Goal: Navigation & Orientation: Understand site structure

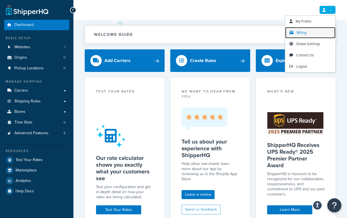
click at [309, 32] on link "Billing" at bounding box center [310, 32] width 50 height 11
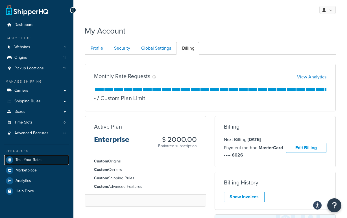
click at [36, 161] on span "Test Your Rates" at bounding box center [29, 160] width 27 height 5
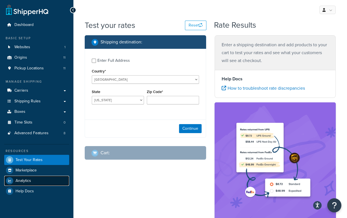
click at [37, 178] on link "Analytics" at bounding box center [36, 181] width 65 height 10
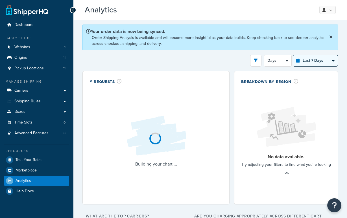
click at [311, 58] on select "Last 24 Hours Last 7 Days Last 30 Days Last 3 Months Last 6 Months Last 12 Mont…" at bounding box center [315, 60] width 45 height 11
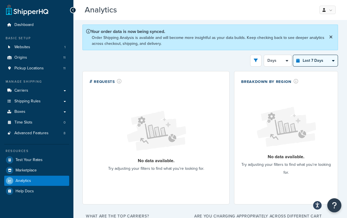
select select "last_year"
click at [293, 55] on select "Last 24 Hours Last 7 Days Last 30 Days Last 3 Months Last 6 Months Last 12 Mont…" at bounding box center [315, 60] width 45 height 11
select select "1M"
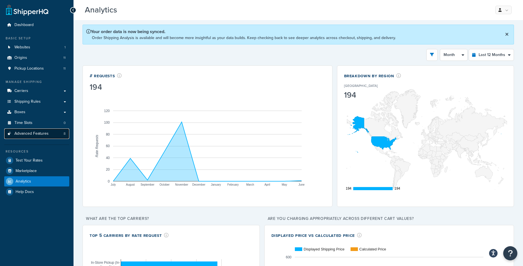
click at [32, 136] on link "Advanced Features 8" at bounding box center [36, 133] width 65 height 10
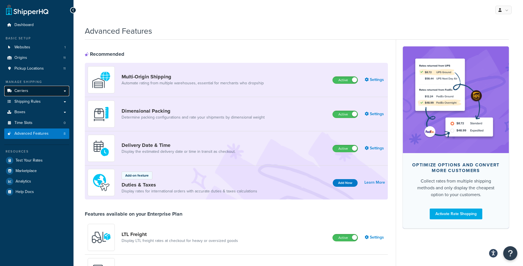
click at [32, 92] on link "Carriers" at bounding box center [36, 91] width 65 height 10
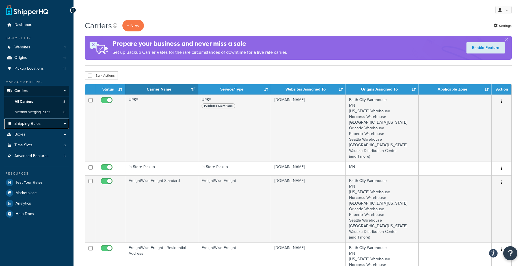
click at [53, 126] on link "Shipping Rules" at bounding box center [36, 123] width 65 height 10
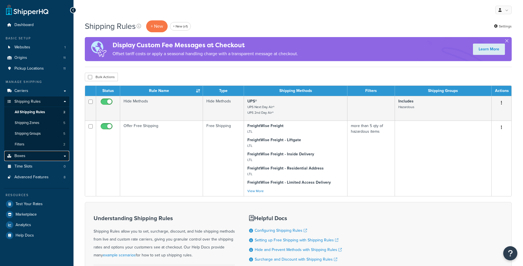
click at [40, 156] on link "Boxes" at bounding box center [36, 156] width 65 height 10
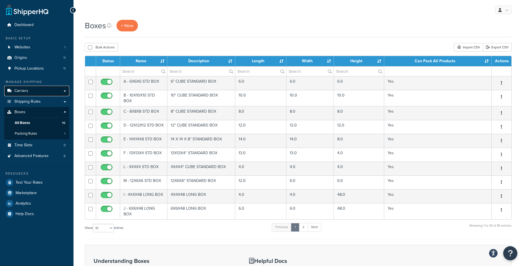
click at [41, 91] on link "Carriers" at bounding box center [36, 91] width 65 height 10
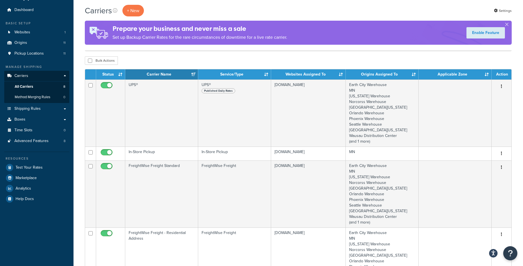
scroll to position [91, 0]
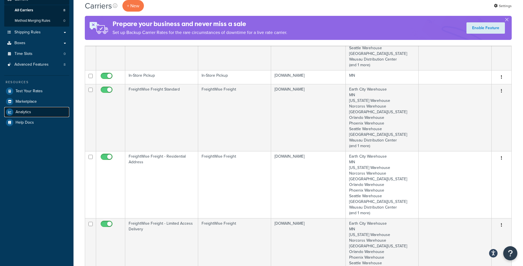
click at [31, 109] on link "Analytics" at bounding box center [36, 112] width 65 height 10
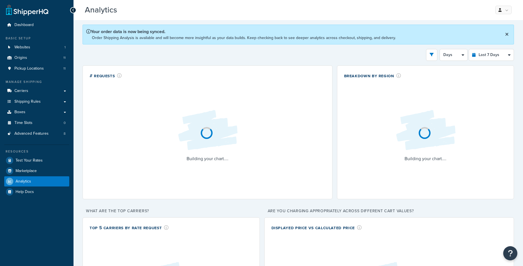
select select "last_7_days"
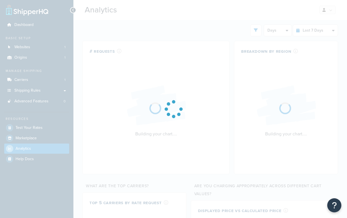
select select "last_7_days"
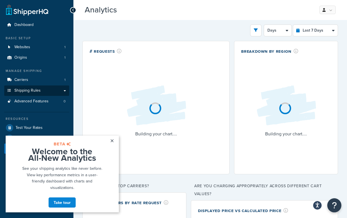
click at [40, 95] on link "Shipping Rules" at bounding box center [36, 91] width 65 height 10
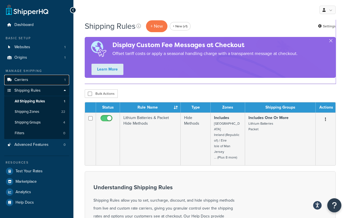
click at [50, 77] on link "Carriers 1" at bounding box center [36, 80] width 65 height 10
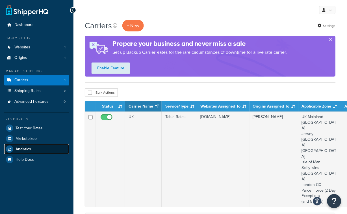
click at [26, 149] on span "Analytics" at bounding box center [24, 149] width 16 height 5
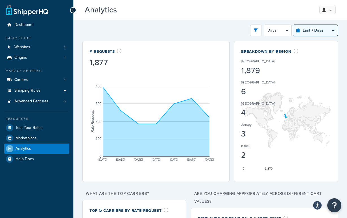
click at [311, 25] on select "Last 24 Hours Last 7 Days Last 30 Days Last 3 Months Last 6 Months Last 12 Mont…" at bounding box center [315, 30] width 45 height 11
select select "last_year"
click at [293, 25] on select "Last 24 Hours Last 7 Days Last 30 Days Last 3 Months Last 6 Months Last 12 Mont…" at bounding box center [315, 30] width 45 height 11
select select "1M"
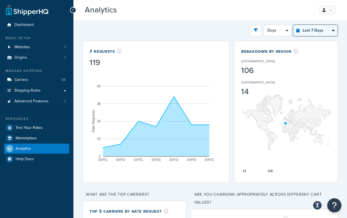
click at [309, 29] on select "Last 24 Hours Last 7 Days Last 30 Days Last 3 Months Last 6 Months Last 12 Mont…" at bounding box center [315, 30] width 45 height 11
select select "last_year"
click at [293, 25] on select "Last 24 Hours Last 7 Days Last 30 Days Last 3 Months Last 6 Months Last 12 Mont…" at bounding box center [315, 30] width 45 height 11
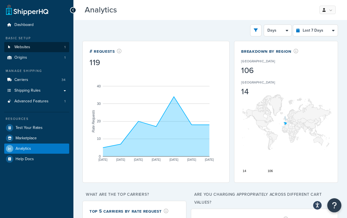
select select "1M"
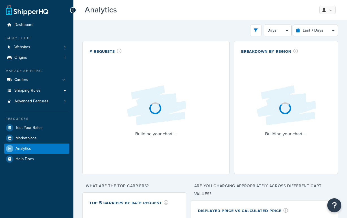
select select "last_7_days"
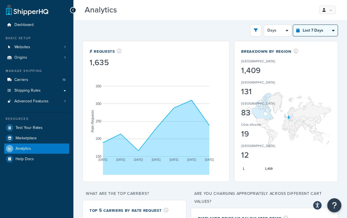
click at [319, 28] on select "Last 24 Hours Last 7 Days Last 30 Days Last 3 Months Last 6 Months Last 12 Mont…" at bounding box center [315, 30] width 45 height 11
select select "last_year"
click at [293, 25] on select "Last 24 Hours Last 7 Days Last 30 Days Last 3 Months Last 6 Months Last 12 Mont…" at bounding box center [315, 30] width 45 height 11
select select "1M"
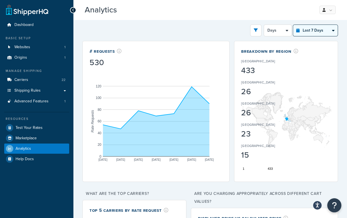
click at [321, 31] on select "Last 24 Hours Last 7 Days Last 30 Days Last 3 Months Last 6 Months Last 12 Mont…" at bounding box center [315, 30] width 45 height 11
select select "last_year"
click at [293, 25] on select "Last 24 Hours Last 7 Days Last 30 Days Last 3 Months Last 6 Months Last 12 Mont…" at bounding box center [315, 30] width 45 height 11
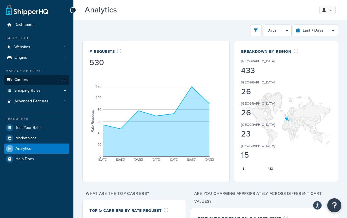
select select "1M"
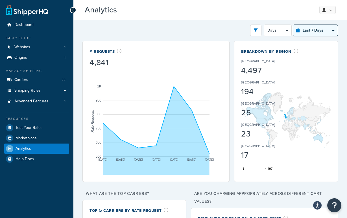
click at [314, 28] on select "Last 24 Hours Last 7 Days Last 30 Days Last 3 Months Last 6 Months Last 12 Mont…" at bounding box center [315, 30] width 45 height 11
select select "last_year"
click at [293, 25] on select "Last 24 Hours Last 7 Days Last 30 Days Last 3 Months Last 6 Months Last 12 Mont…" at bounding box center [315, 30] width 45 height 11
select select "1M"
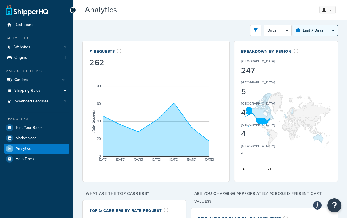
click at [317, 35] on select "Last 24 Hours Last 7 Days Last 30 Days Last 3 Months Last 6 Months Last 12 Mont…" at bounding box center [315, 30] width 45 height 11
select select "last_year"
click at [293, 25] on select "Last 24 Hours Last 7 Days Last 30 Days Last 3 Months Last 6 Months Last 12 Mont…" at bounding box center [315, 30] width 45 height 11
select select "1M"
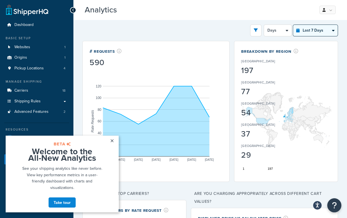
click at [323, 29] on select "Last 24 Hours Last 7 Days Last 30 Days Last 3 Months Last 6 Months Last 12 Mont…" at bounding box center [315, 30] width 45 height 11
select select "last_year"
click at [293, 25] on select "Last 24 Hours Last 7 Days Last 30 Days Last 3 Months Last 6 Months Last 12 Mont…" at bounding box center [315, 30] width 45 height 11
select select "1M"
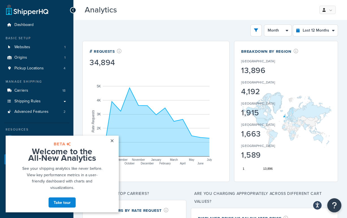
click at [135, 81] on rect "A chart." at bounding box center [156, 121] width 133 height 107
click at [112, 143] on link "×" at bounding box center [112, 141] width 10 height 10
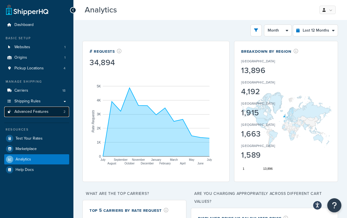
click at [31, 107] on link "Advanced Features 2" at bounding box center [36, 112] width 65 height 10
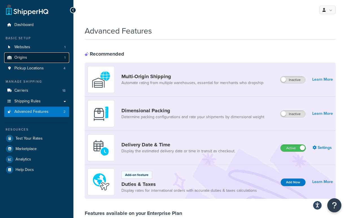
click at [32, 57] on link "Origins 1" at bounding box center [36, 58] width 65 height 10
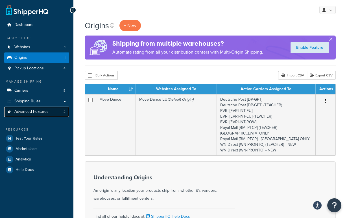
click at [31, 111] on span "Advanced Features" at bounding box center [31, 112] width 34 height 5
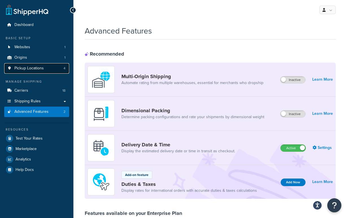
click at [46, 72] on link "Pickup Locations 4" at bounding box center [36, 68] width 65 height 10
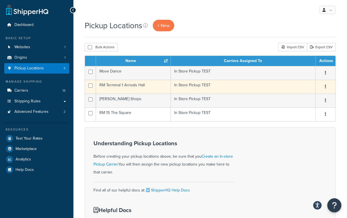
click at [131, 87] on td "RM Terminal 1 Arrivals Hall" at bounding box center [133, 87] width 75 height 14
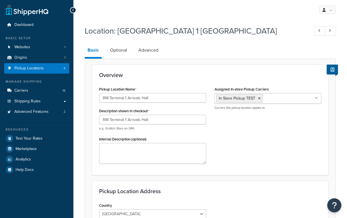
select select "1226"
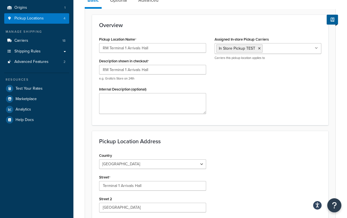
scroll to position [49, 0]
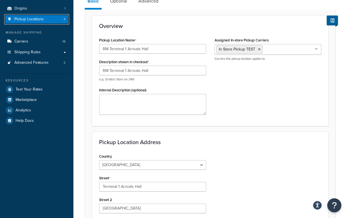
click at [27, 18] on span "Pickup Locations" at bounding box center [28, 19] width 29 height 5
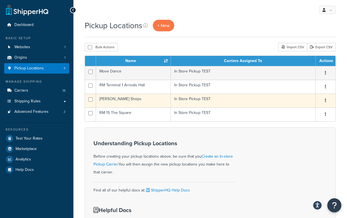
click at [139, 98] on td "[PERSON_NAME] Shops" at bounding box center [133, 101] width 75 height 14
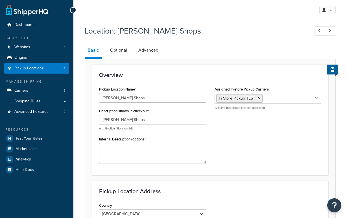
select select "1226"
click at [23, 47] on span "Websites" at bounding box center [22, 47] width 16 height 5
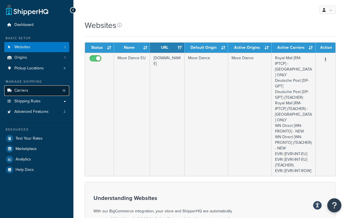
click at [36, 91] on link "Carriers 18" at bounding box center [36, 91] width 65 height 10
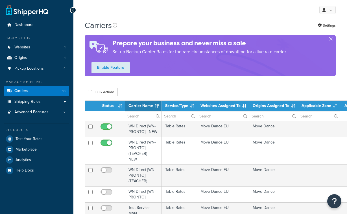
select select "15"
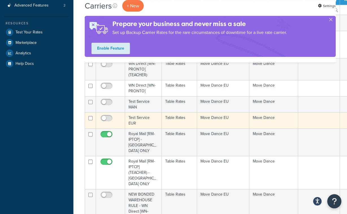
scroll to position [109, 0]
